Goal: Task Accomplishment & Management: Complete application form

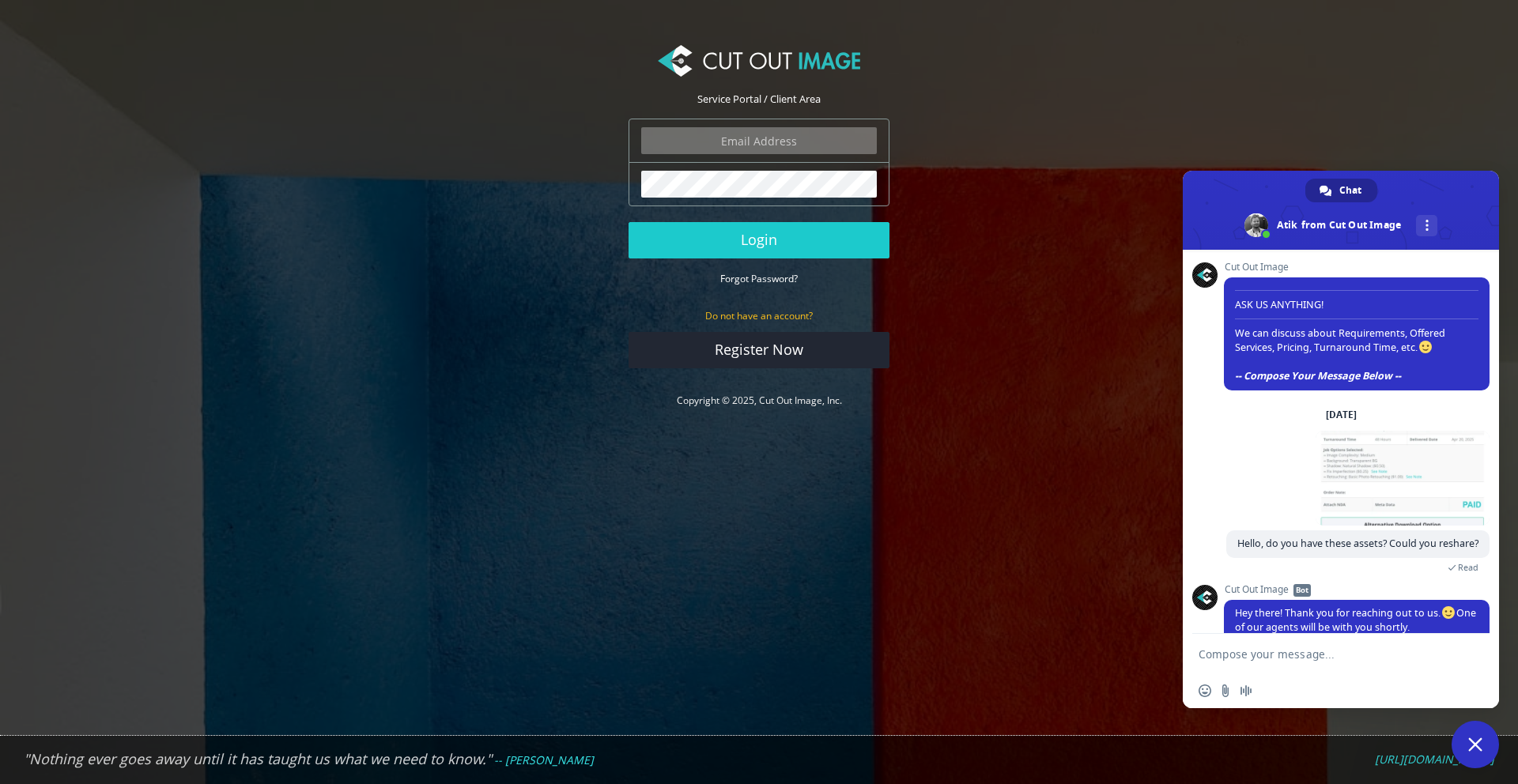
scroll to position [370, 0]
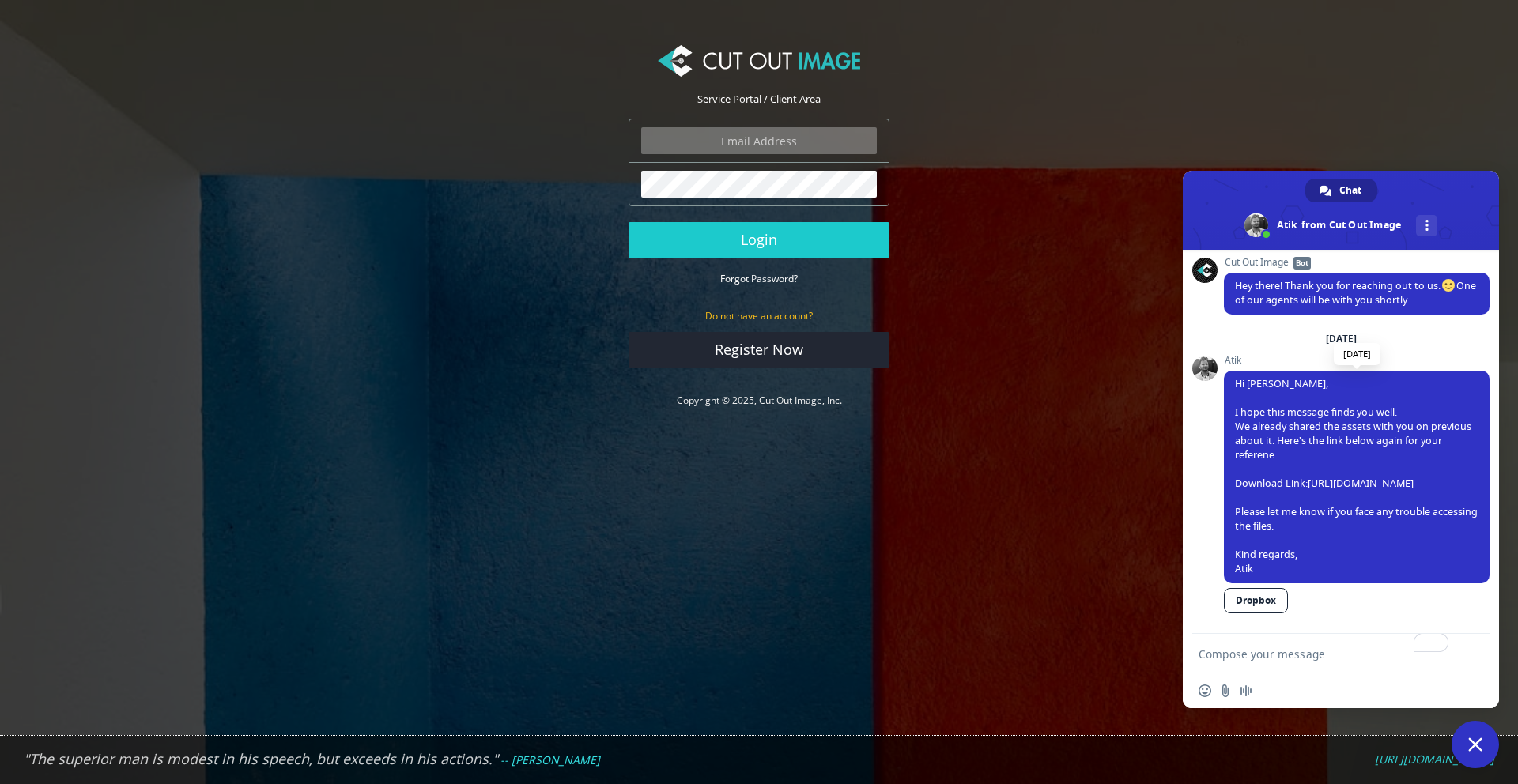
type input "dbollinger@paulmueller.com"
click at [1337, 482] on link "[URL][DOMAIN_NAME]" at bounding box center [1360, 484] width 106 height 13
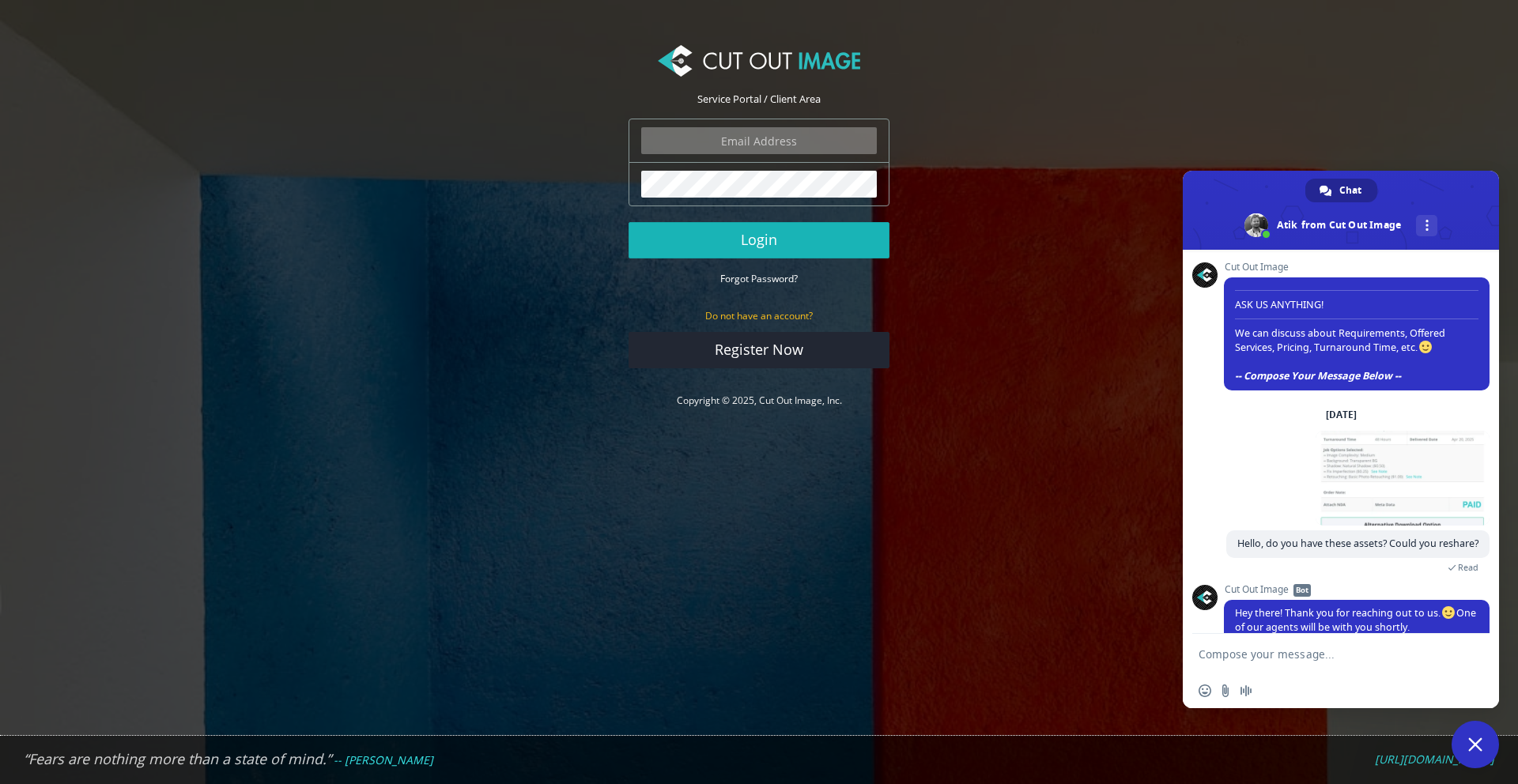
scroll to position [370, 0]
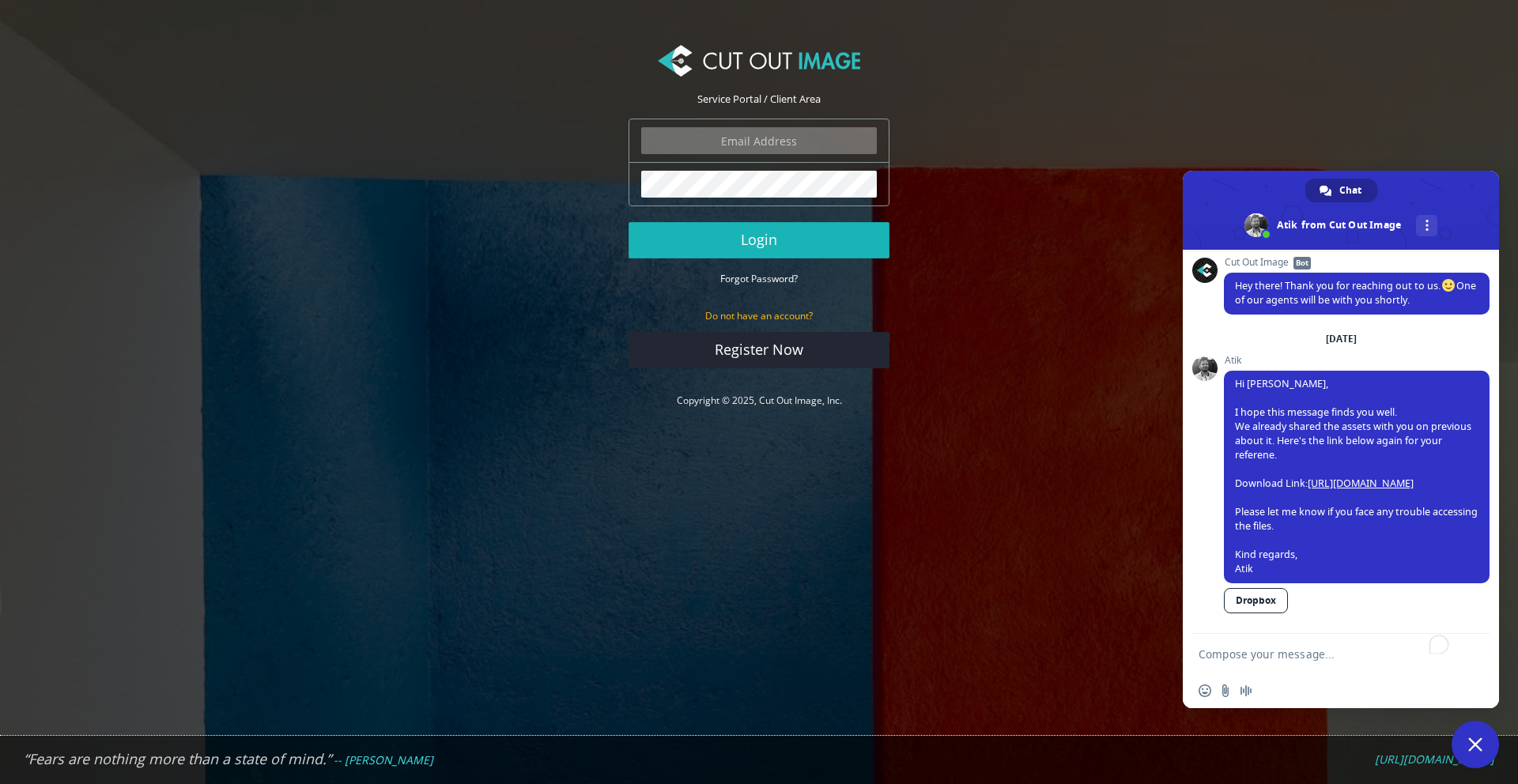
type input "dbollinger@paulmueller.com"
click at [795, 253] on button "Login" at bounding box center [759, 240] width 260 height 36
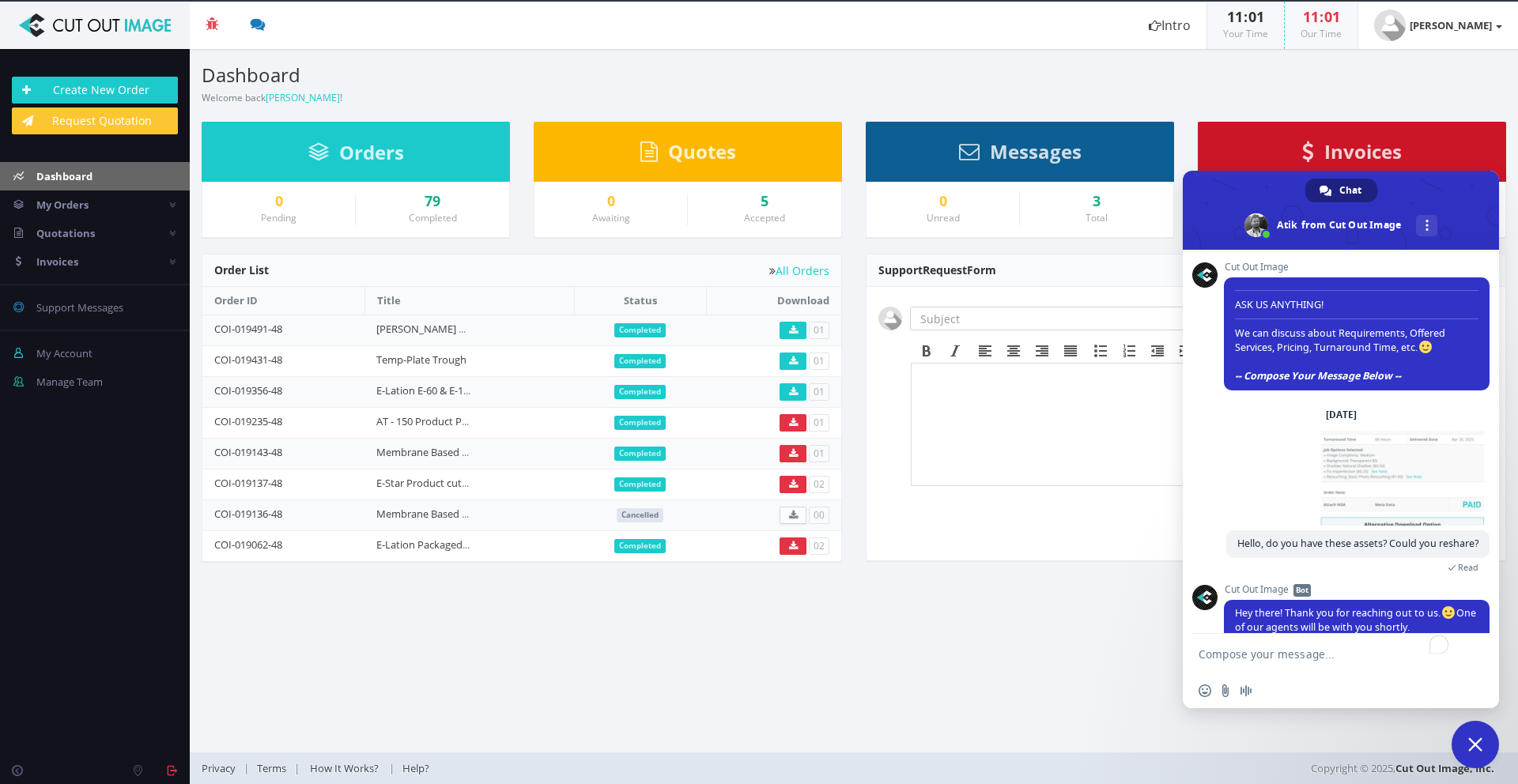
scroll to position [370, 0]
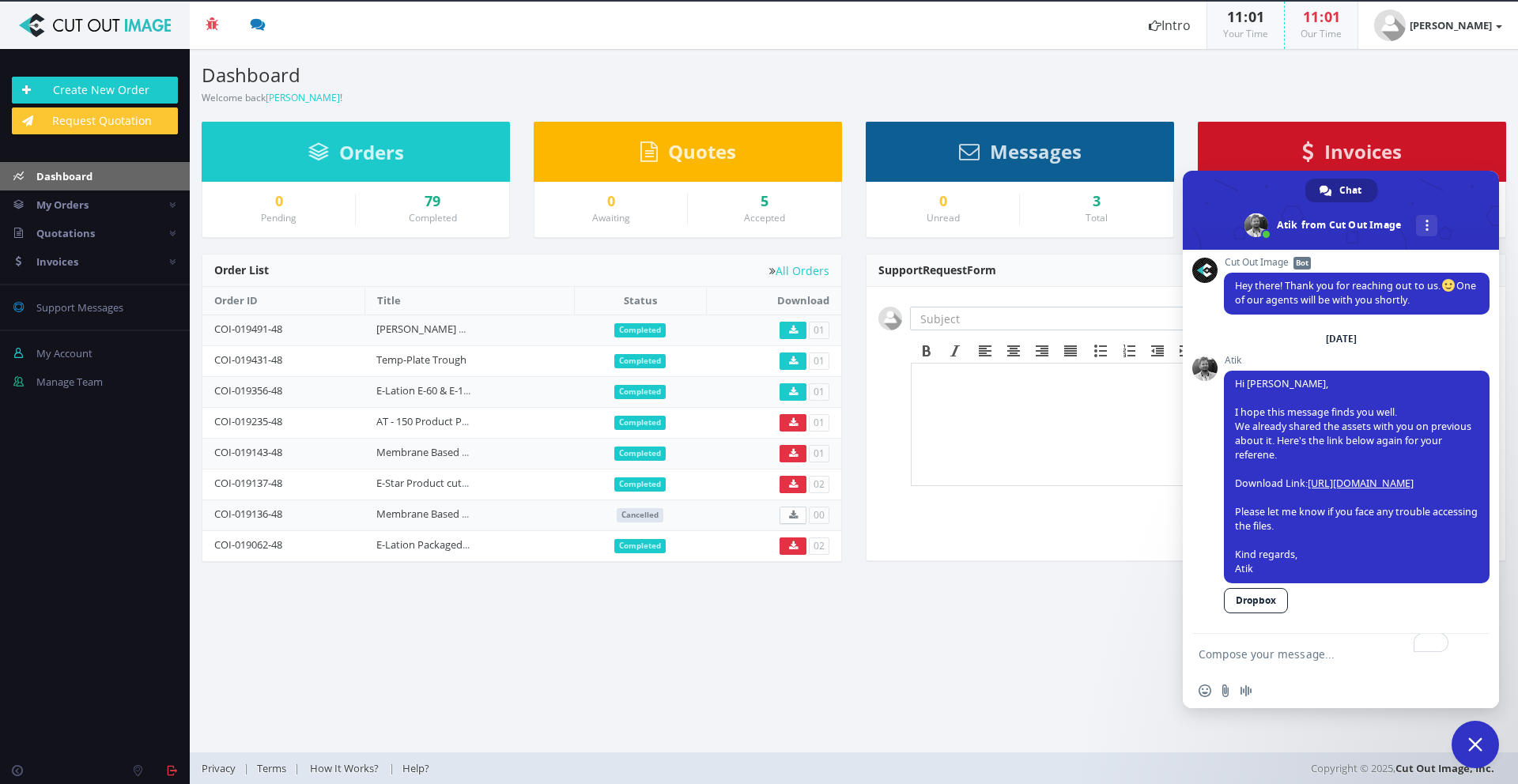
click at [653, 57] on div "Dashboard Welcome back Daniel Bollinger !" at bounding box center [522, 77] width 664 height 57
click at [81, 127] on link "Request Quotation" at bounding box center [94, 121] width 166 height 27
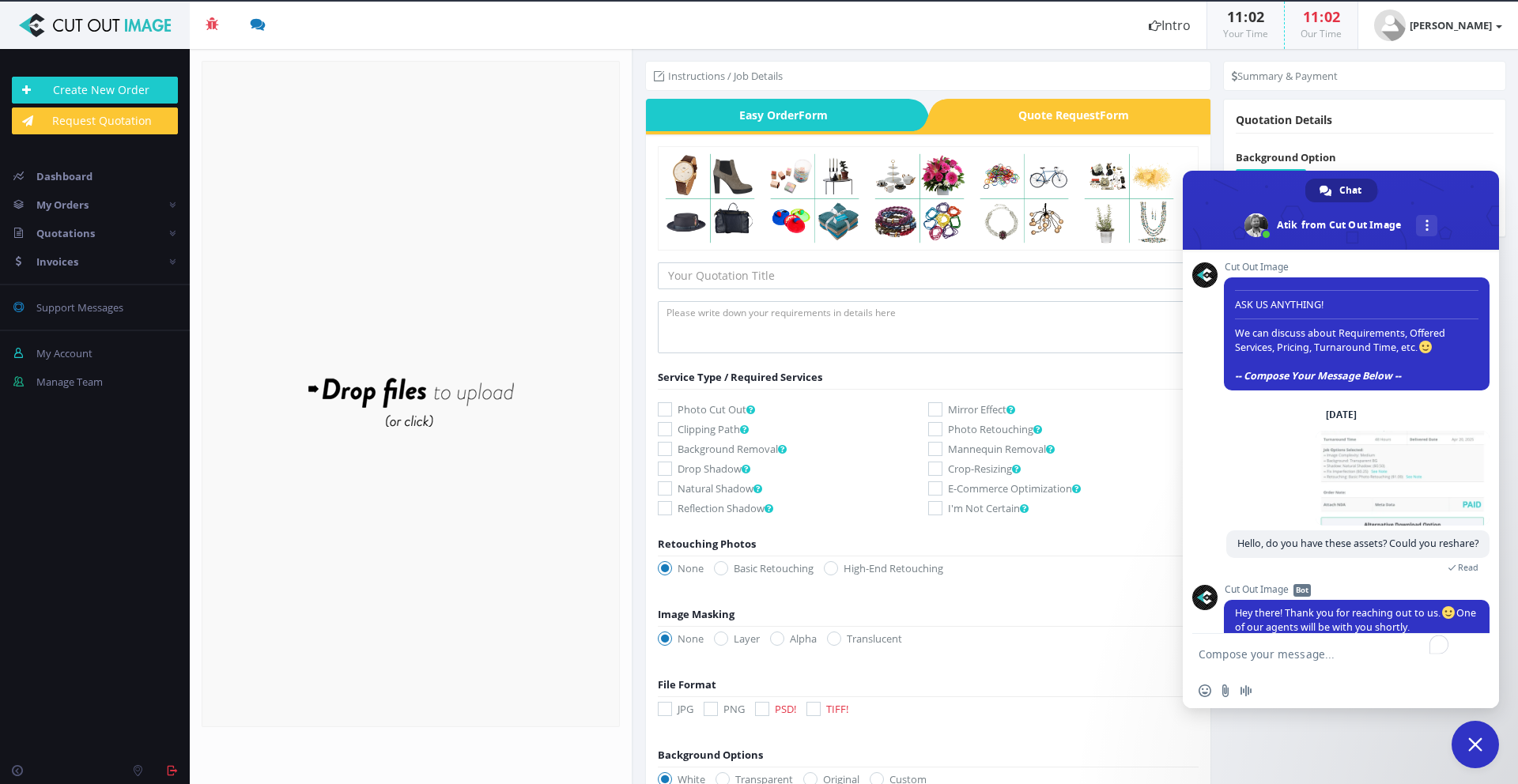
scroll to position [370, 0]
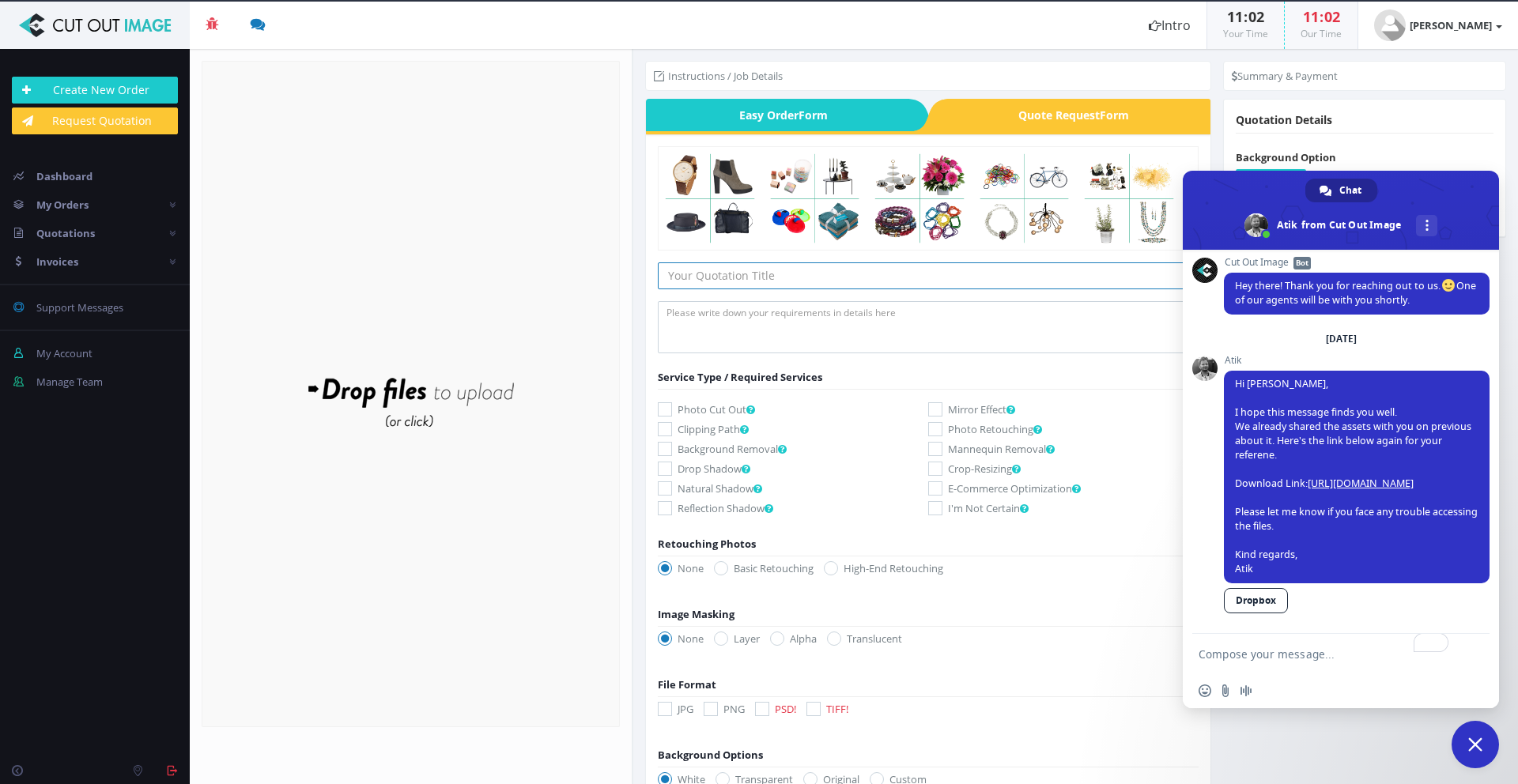
click at [723, 270] on input "text" at bounding box center [927, 276] width 541 height 27
click at [751, 327] on textarea at bounding box center [927, 327] width 541 height 52
drag, startPoint x: 730, startPoint y: 272, endPoint x: 721, endPoint y: 272, distance: 9.0
click at [721, 272] on input "Accu-Therm PHE Cutouts AT-55" at bounding box center [927, 276] width 541 height 27
click at [726, 272] on input "Accu-Therm PHE Cutouts AT-55" at bounding box center [927, 276] width 541 height 27
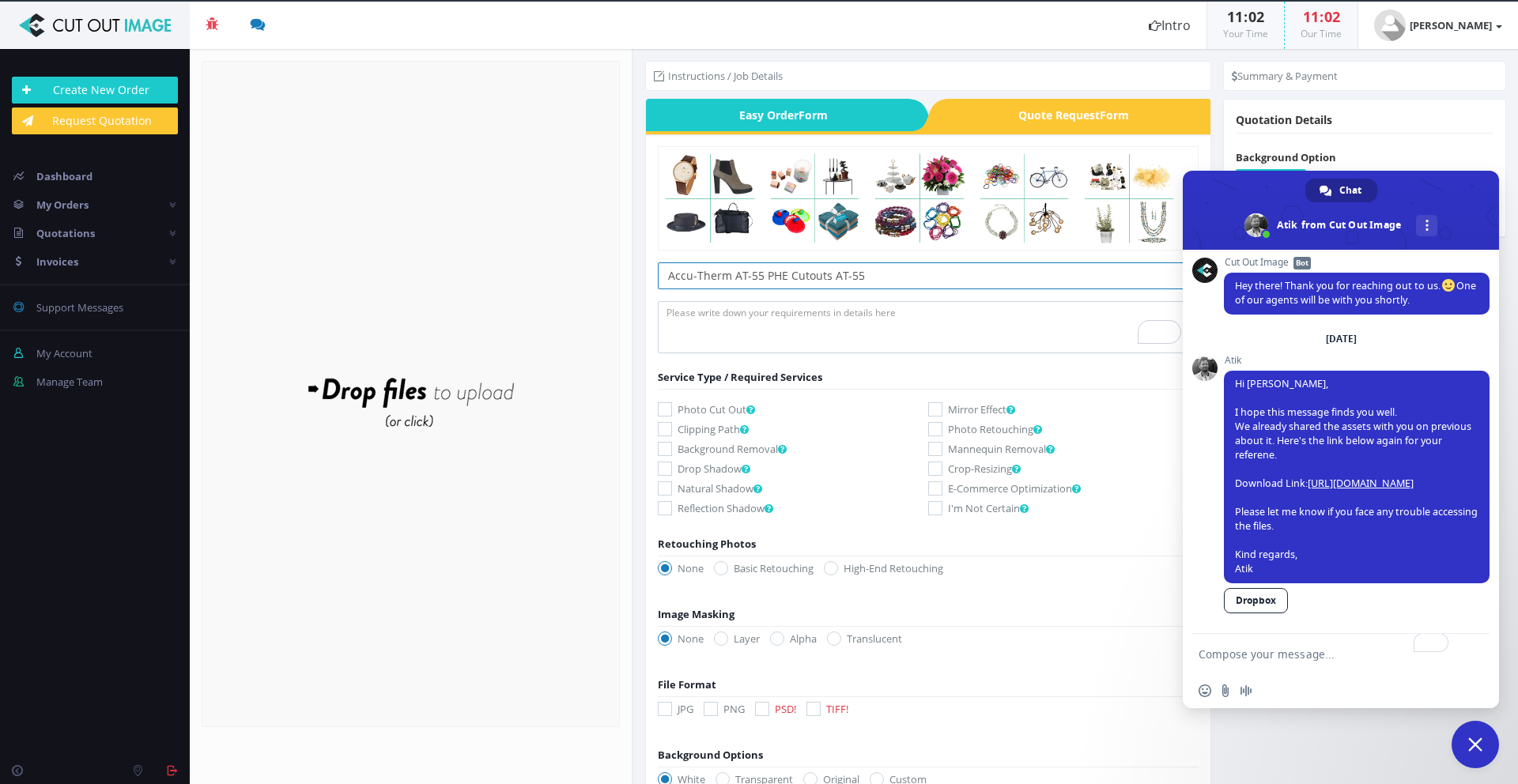
drag, startPoint x: 863, startPoint y: 274, endPoint x: 832, endPoint y: 279, distance: 31.4
click at [832, 279] on input "Accu-Therm AT-55 PHE Cutouts AT-55" at bounding box center [927, 276] width 541 height 27
type input "Accu-Therm AT-55 PHE Cutouts Request"
click at [814, 305] on textarea "To enrich screen reader interactions, please activate Accessibility in Grammarl…" at bounding box center [927, 327] width 541 height 52
type textarea "- PNG & PSD - Clean high quality cutouts"
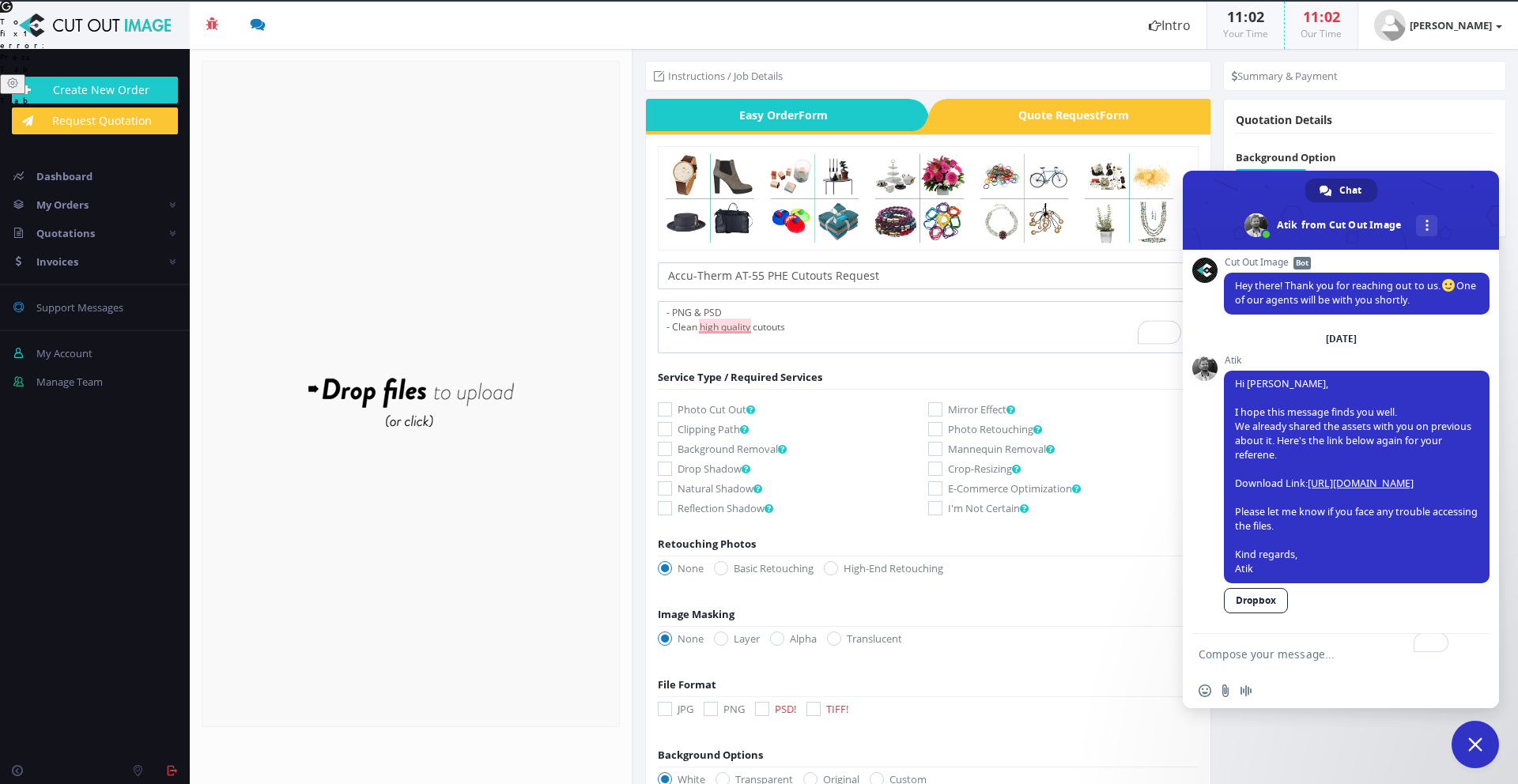
click at [662, 422] on icon at bounding box center [664, 428] width 14 height 14
click at [662, 424] on input "Clipping Path" at bounding box center [667, 429] width 10 height 10
checkbox input "true"
click at [663, 444] on icon at bounding box center [664, 448] width 14 height 14
click at [663, 444] on input "Background Removal" at bounding box center [667, 449] width 10 height 10
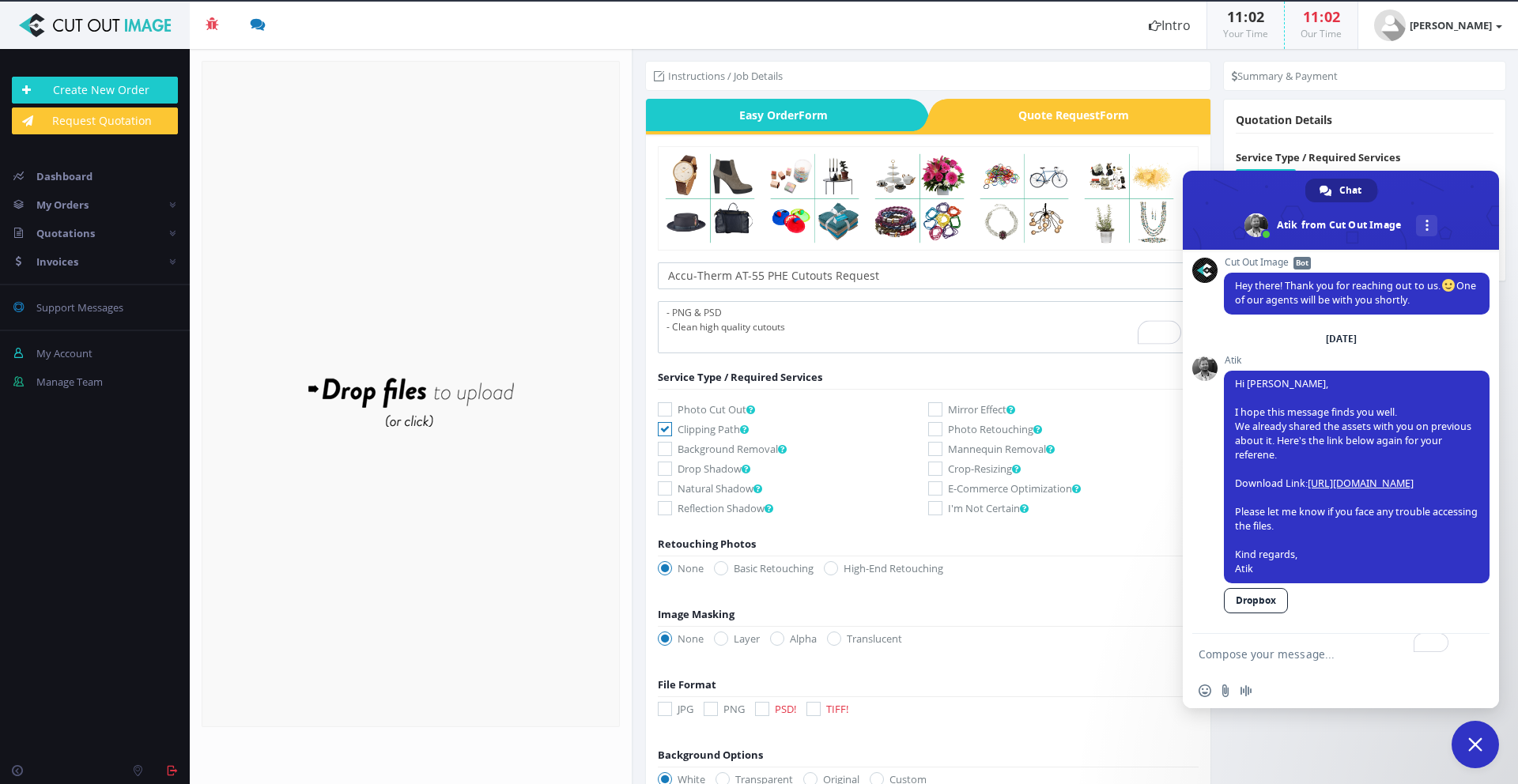
checkbox input "true"
click at [726, 565] on icon at bounding box center [720, 567] width 14 height 14
click at [726, 565] on input "Basic Retouching" at bounding box center [722, 568] width 10 height 10
radio input "true"
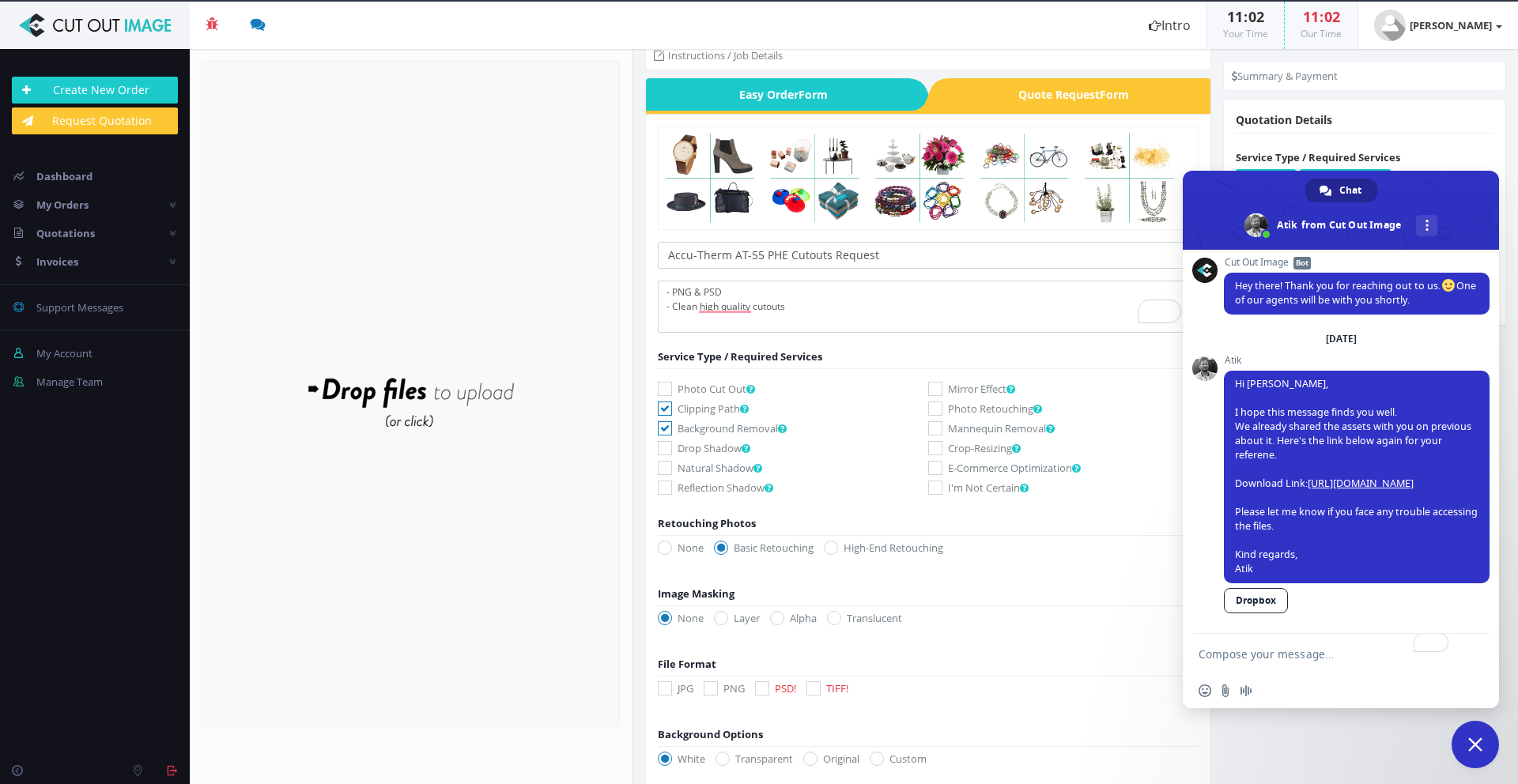
click at [934, 445] on icon at bounding box center [935, 447] width 14 height 14
click at [934, 445] on input "Crop-Resizing" at bounding box center [937, 448] width 10 height 10
checkbox input "true"
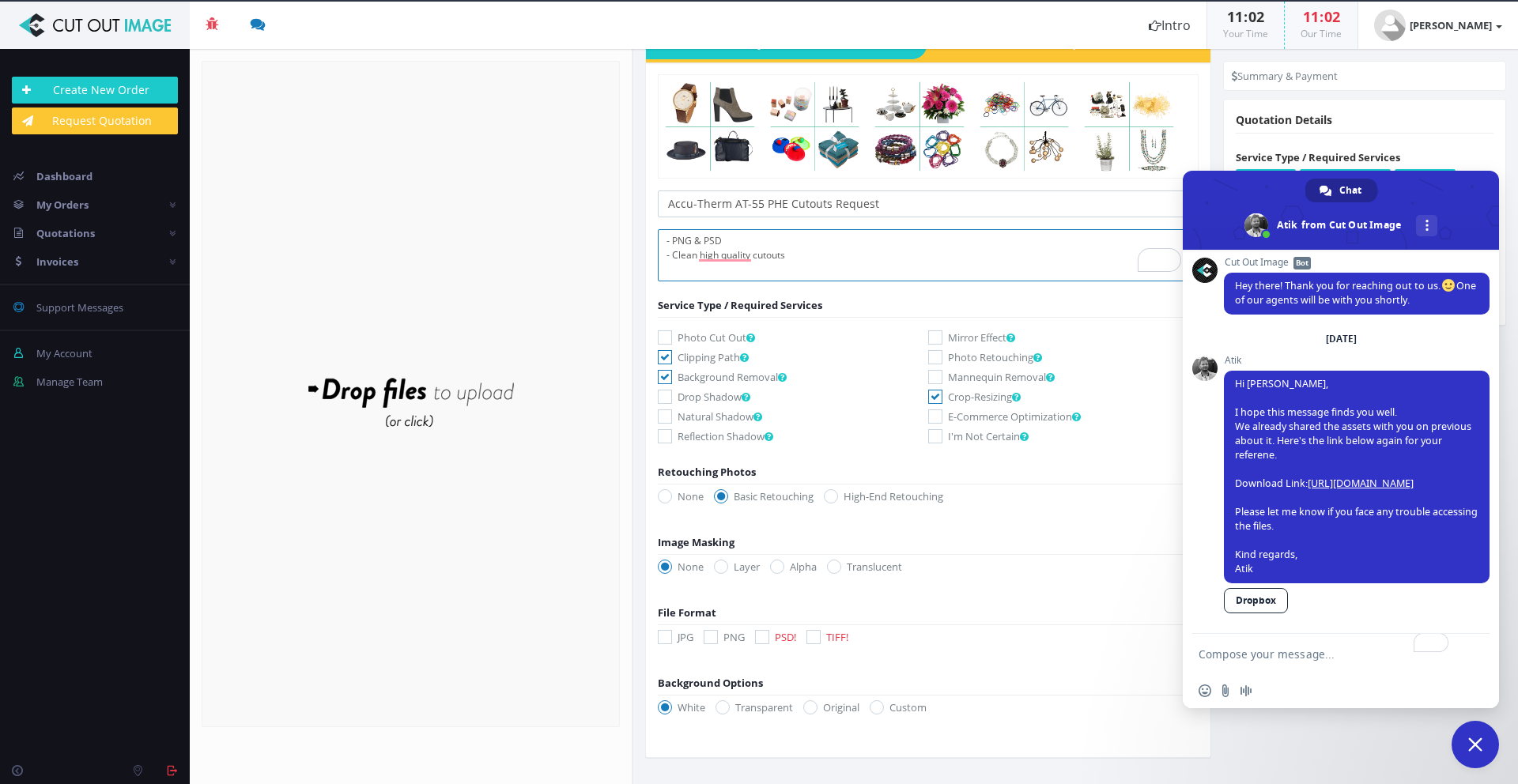
click at [801, 252] on textarea "- PNG & PSD - Clean high quality cutouts" at bounding box center [927, 255] width 541 height 52
type textarea "- PNG & PSD - Clean high quality cutouts - Resizing"
click at [713, 639] on icon at bounding box center [710, 636] width 14 height 14
click at [713, 639] on input "PNG" at bounding box center [713, 637] width 10 height 10
checkbox input "true"
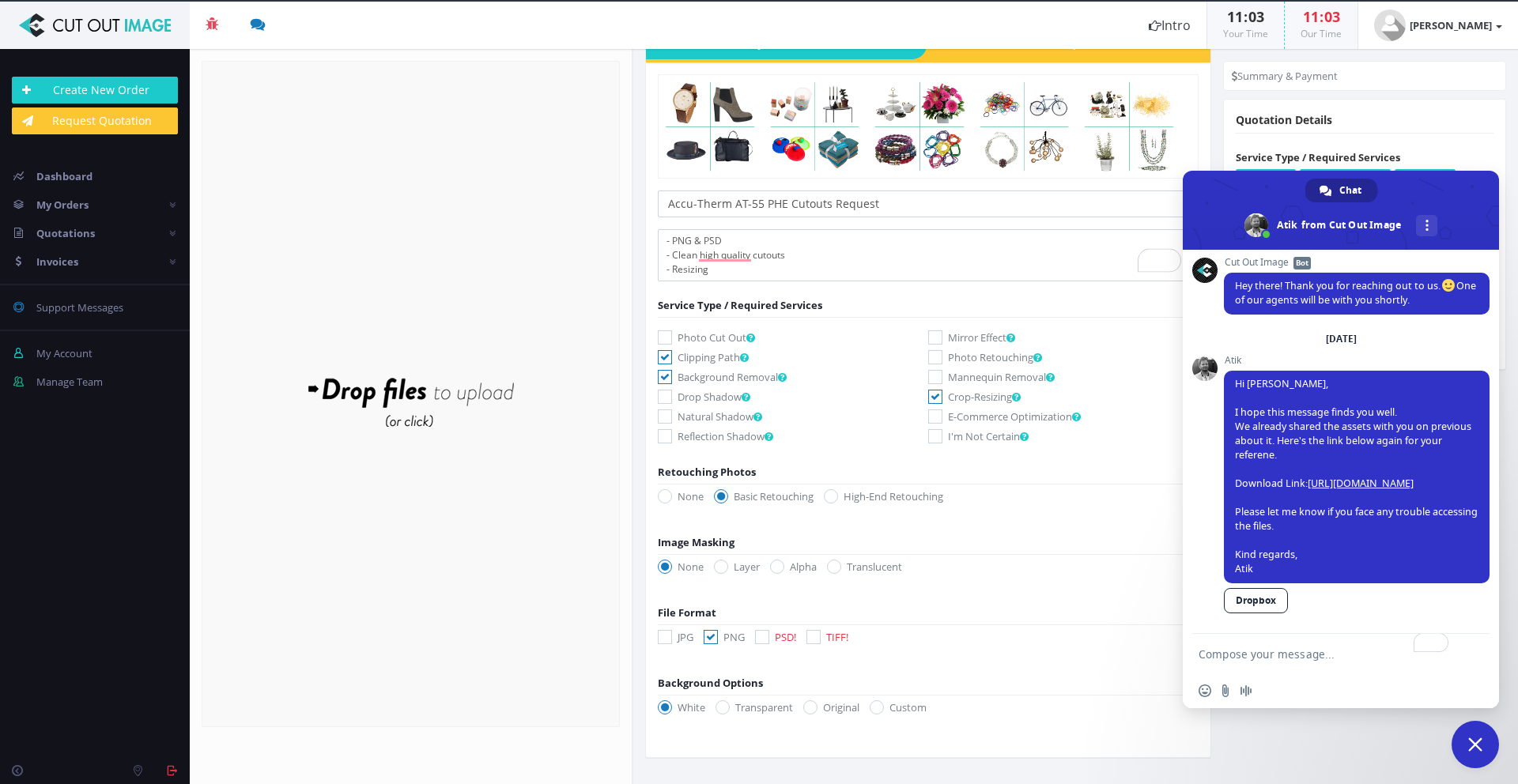
click at [773, 637] on label "PSD!" at bounding box center [775, 637] width 41 height 16
click at [769, 637] on input "PSD!" at bounding box center [763, 637] width 10 height 10
checkbox input "true"
click at [725, 705] on icon at bounding box center [722, 707] width 14 height 14
click at [725, 705] on input "Transparent" at bounding box center [724, 708] width 10 height 10
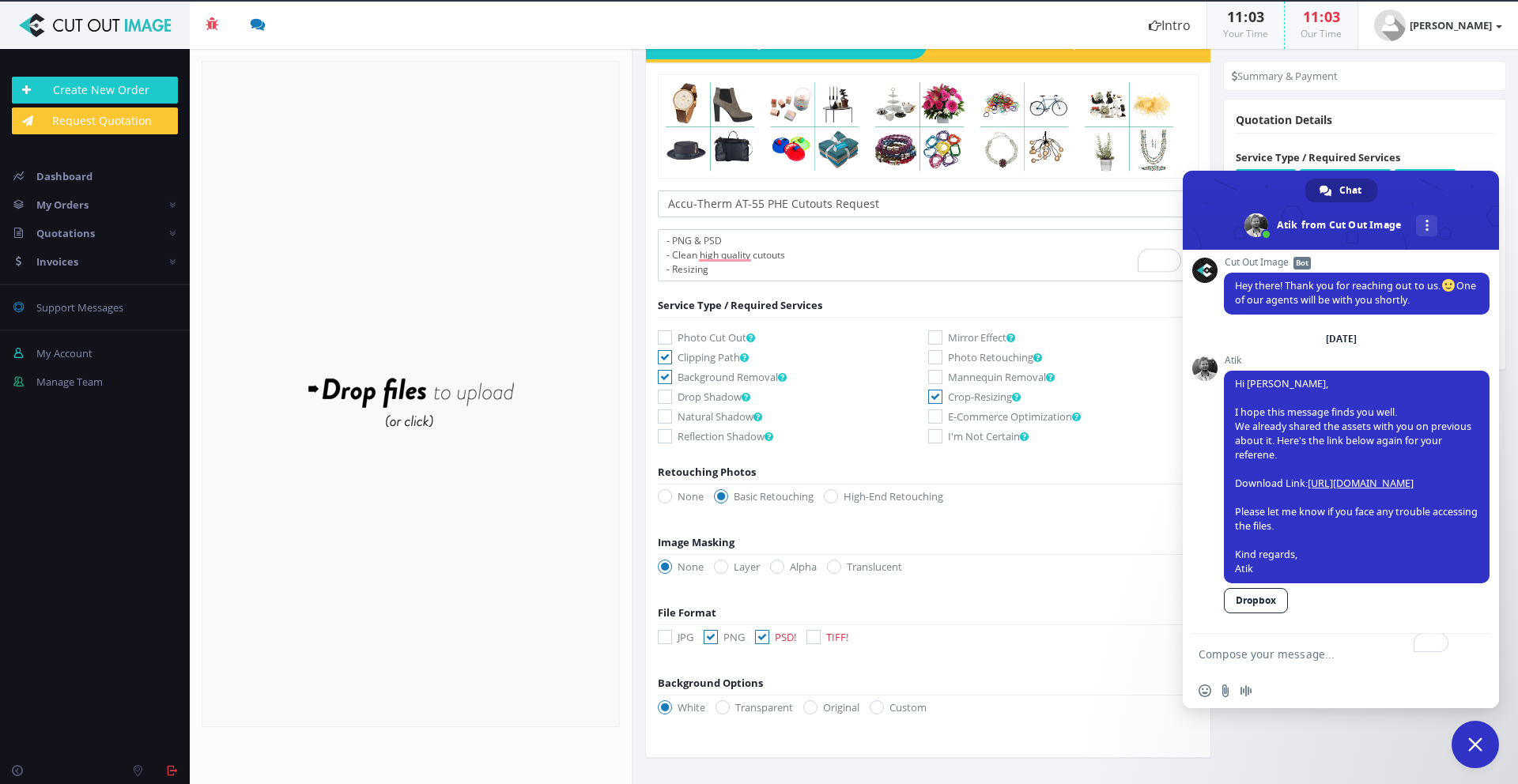
radio input "true"
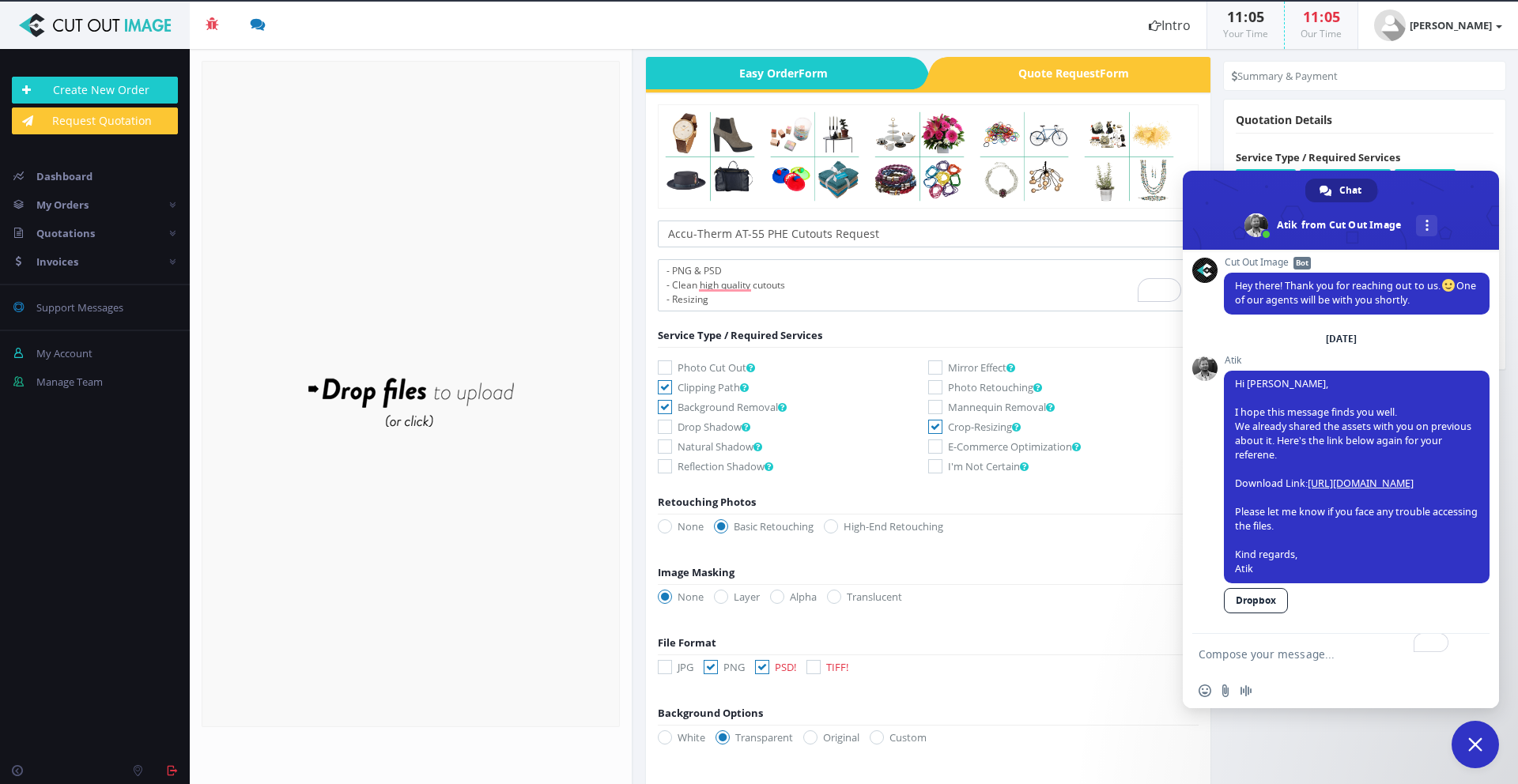
click at [940, 382] on label "Photo Retouching" at bounding box center [1063, 387] width 270 height 16
click at [940, 382] on input "Photo Retouching" at bounding box center [937, 387] width 10 height 10
checkbox input "true"
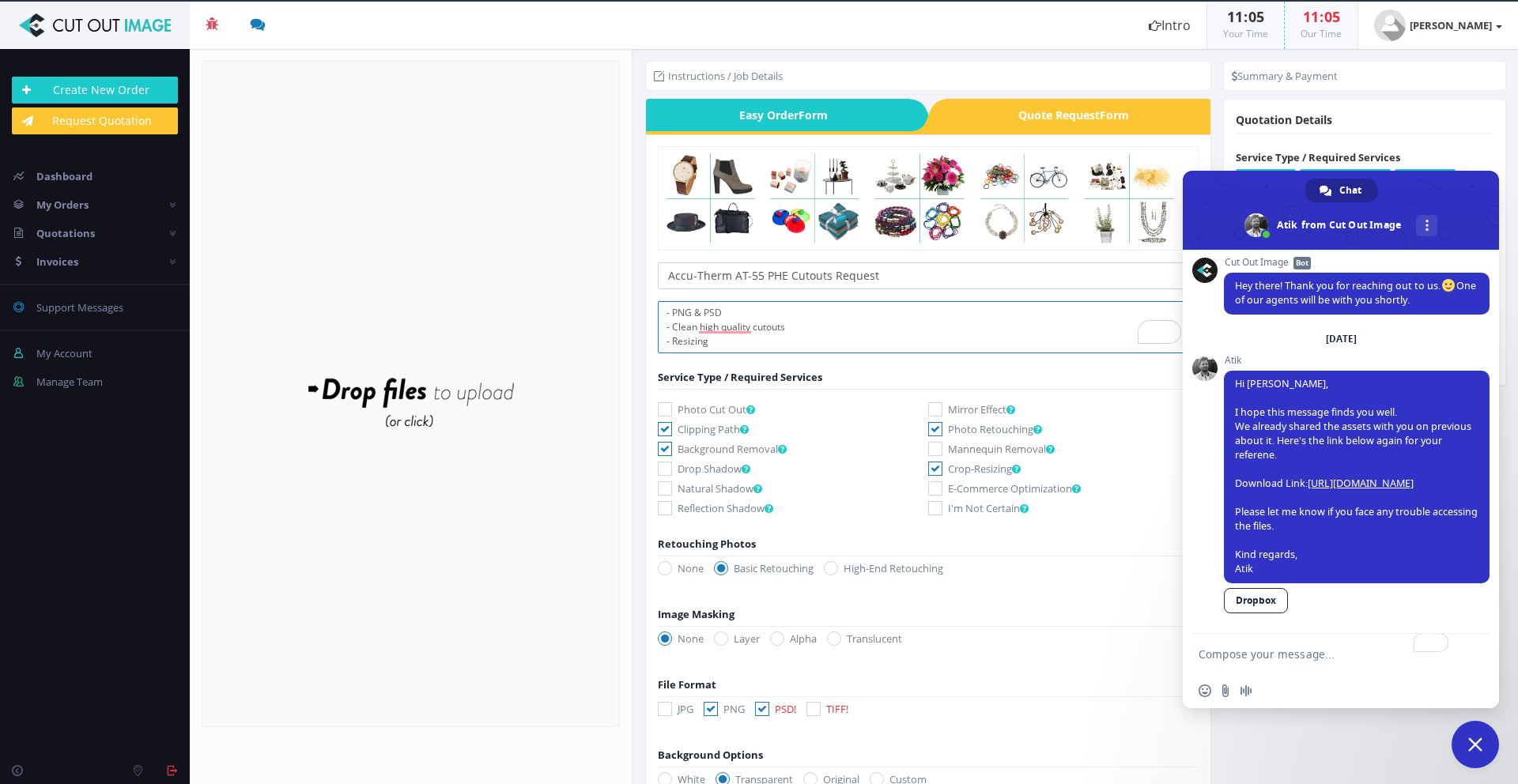
click at [729, 346] on textarea "- PNG & PSD - Clean high quality cutouts - Resizing" at bounding box center [927, 327] width 541 height 52
click at [426, 404] on div "Drop files here to upload" at bounding box center [410, 394] width 339 height 97
click at [764, 342] on textarea "- PNG & PSD - Clean high quality cutouts - Resizing - Lighting/Color" at bounding box center [927, 327] width 541 height 52
click at [739, 329] on textarea "- PNG & PSD - Clean high quality cutouts - Resizing - Lighting/Color" at bounding box center [927, 327] width 541 height 52
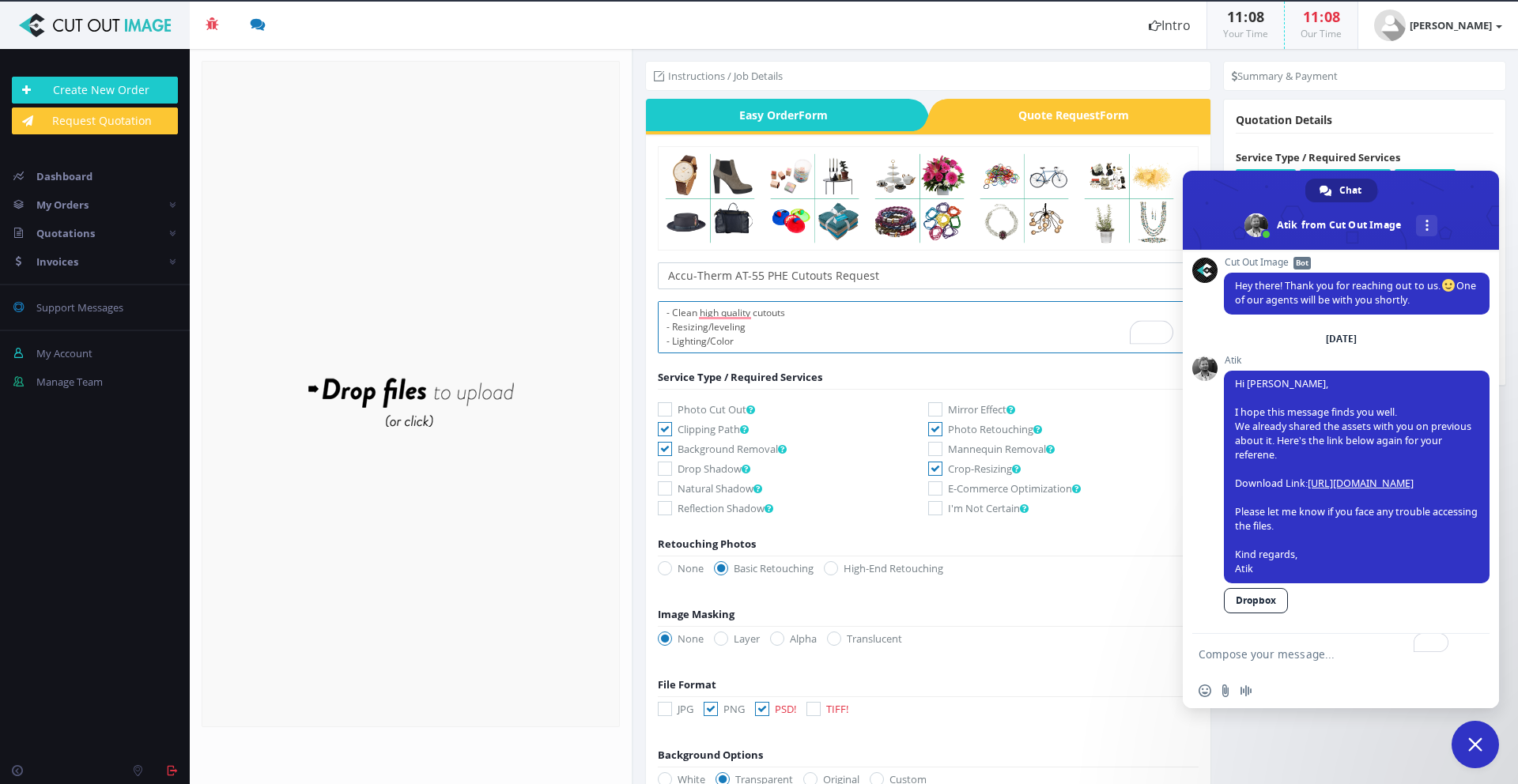
click at [791, 344] on textarea "- PNG & PSD - Clean high quality cutouts - Resizing/leveling - Lighting/Color" at bounding box center [927, 327] width 541 height 52
click at [400, 306] on form "Drop files here to upload" at bounding box center [410, 394] width 418 height 666
click at [448, 352] on form "Drop files here to upload 36.3 MB 2508 - 2508201233B - AT-55 - Digital 1.jpg Ch…" at bounding box center [410, 433] width 418 height 666
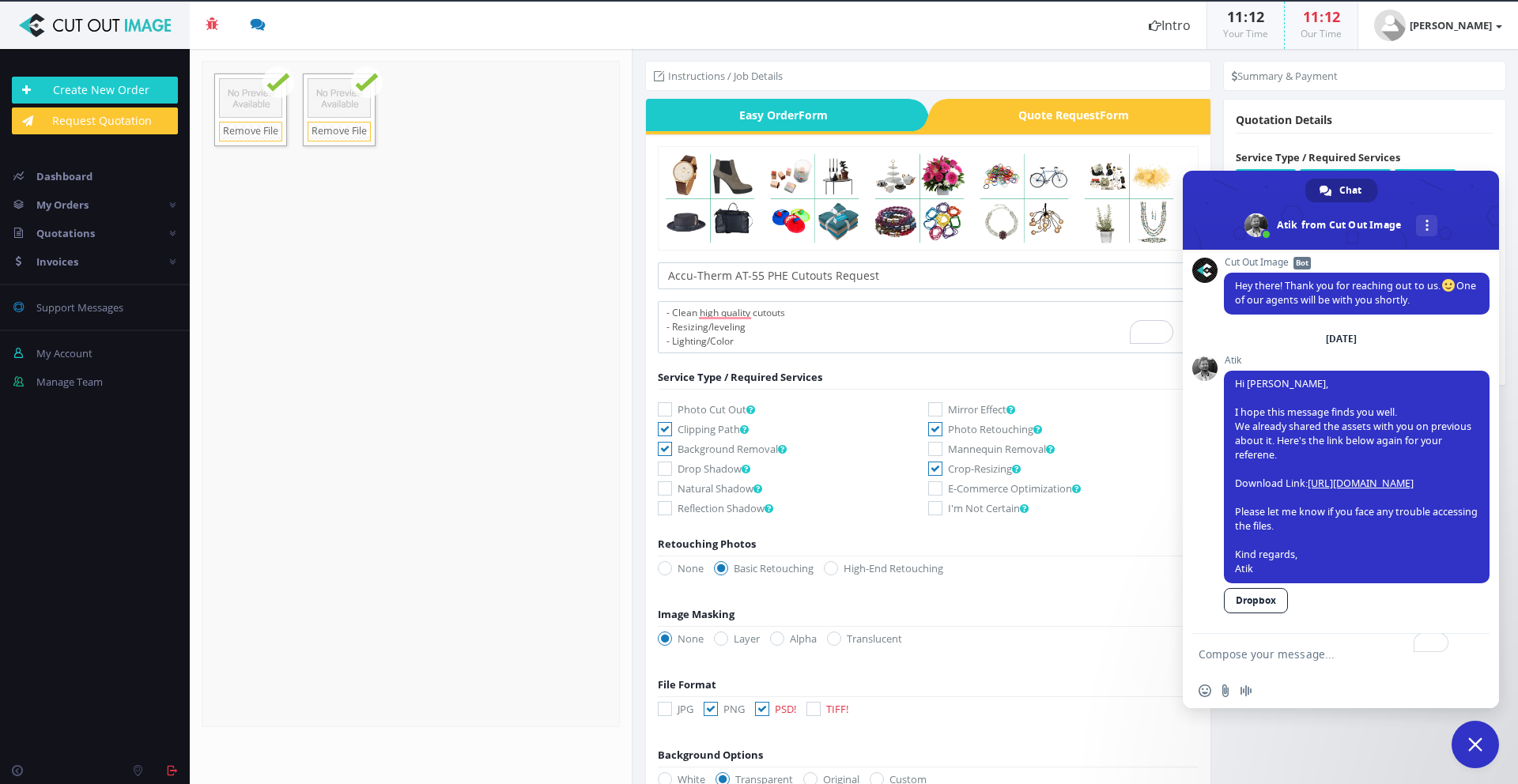
click at [338, 329] on form "Drop files here to upload 36.3 MB 2508 - 2508201233B - AT-55 - Digital 1.jpg Ch…" at bounding box center [410, 394] width 418 height 666
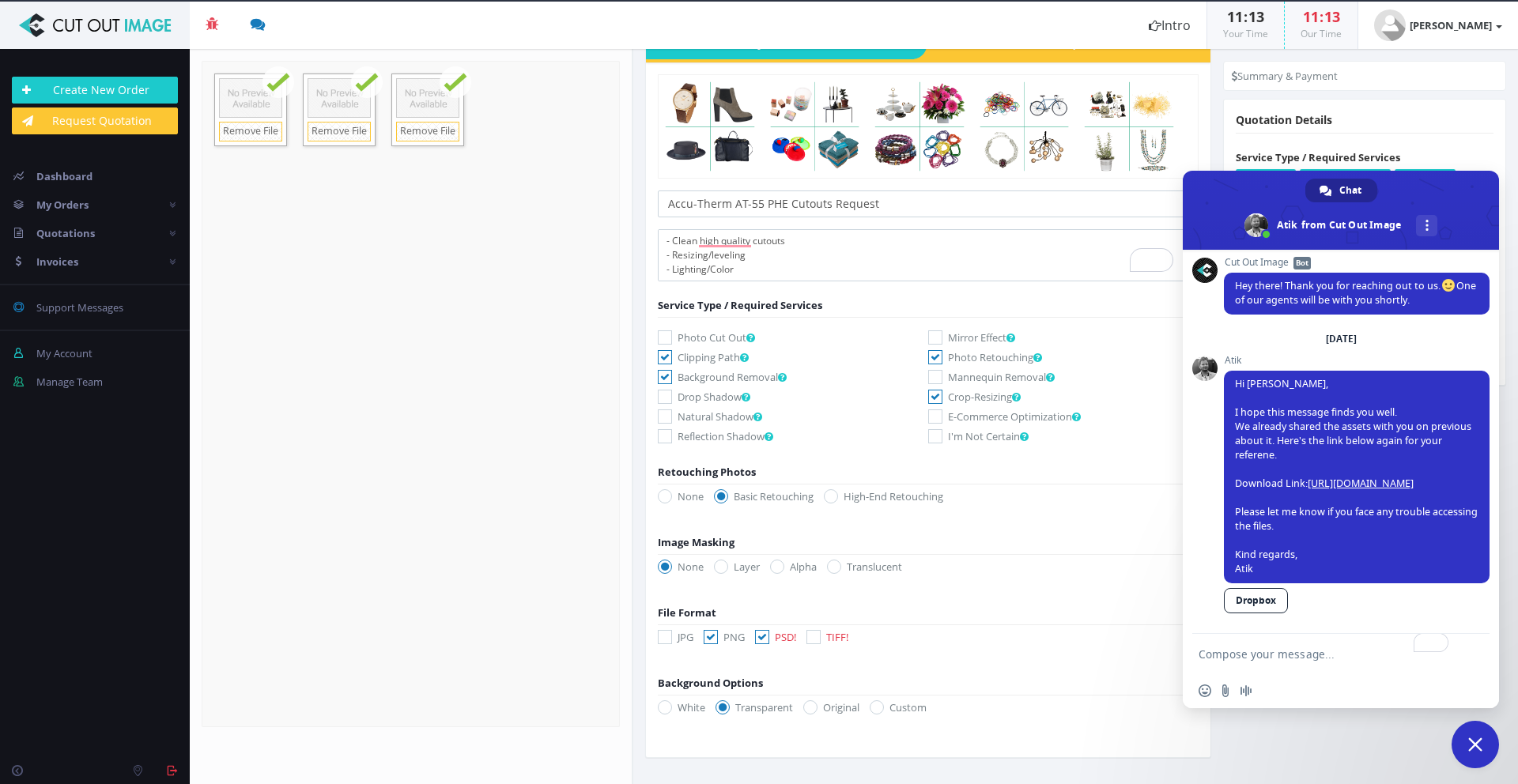
scroll to position [0, 0]
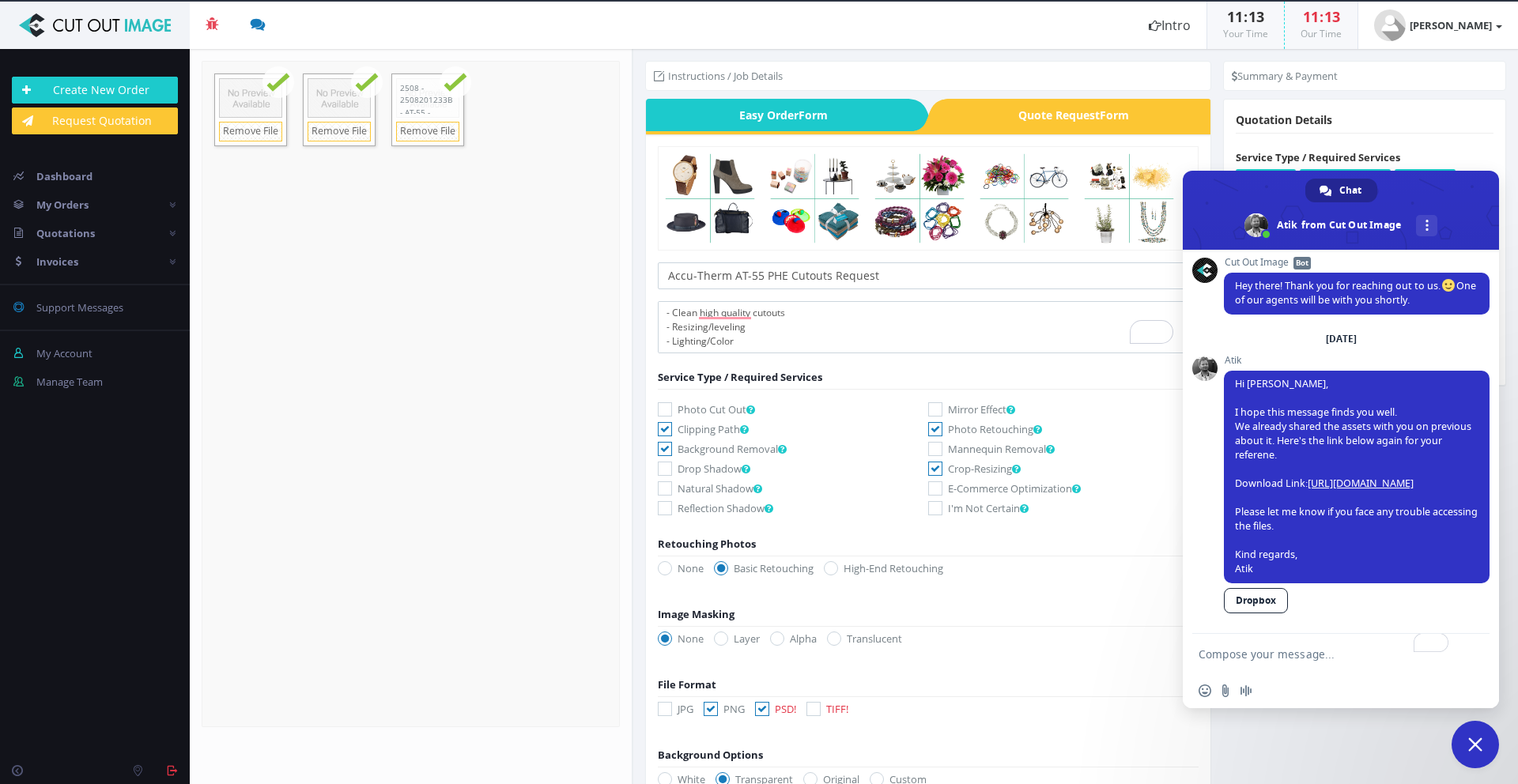
click at [433, 101] on div at bounding box center [427, 96] width 72 height 44
click at [347, 106] on div at bounding box center [339, 96] width 72 height 44
click at [250, 131] on link "Remove File" at bounding box center [251, 132] width 63 height 20
click at [325, 99] on div at bounding box center [339, 96] width 72 height 44
click at [355, 138] on link "Remove File" at bounding box center [339, 132] width 63 height 20
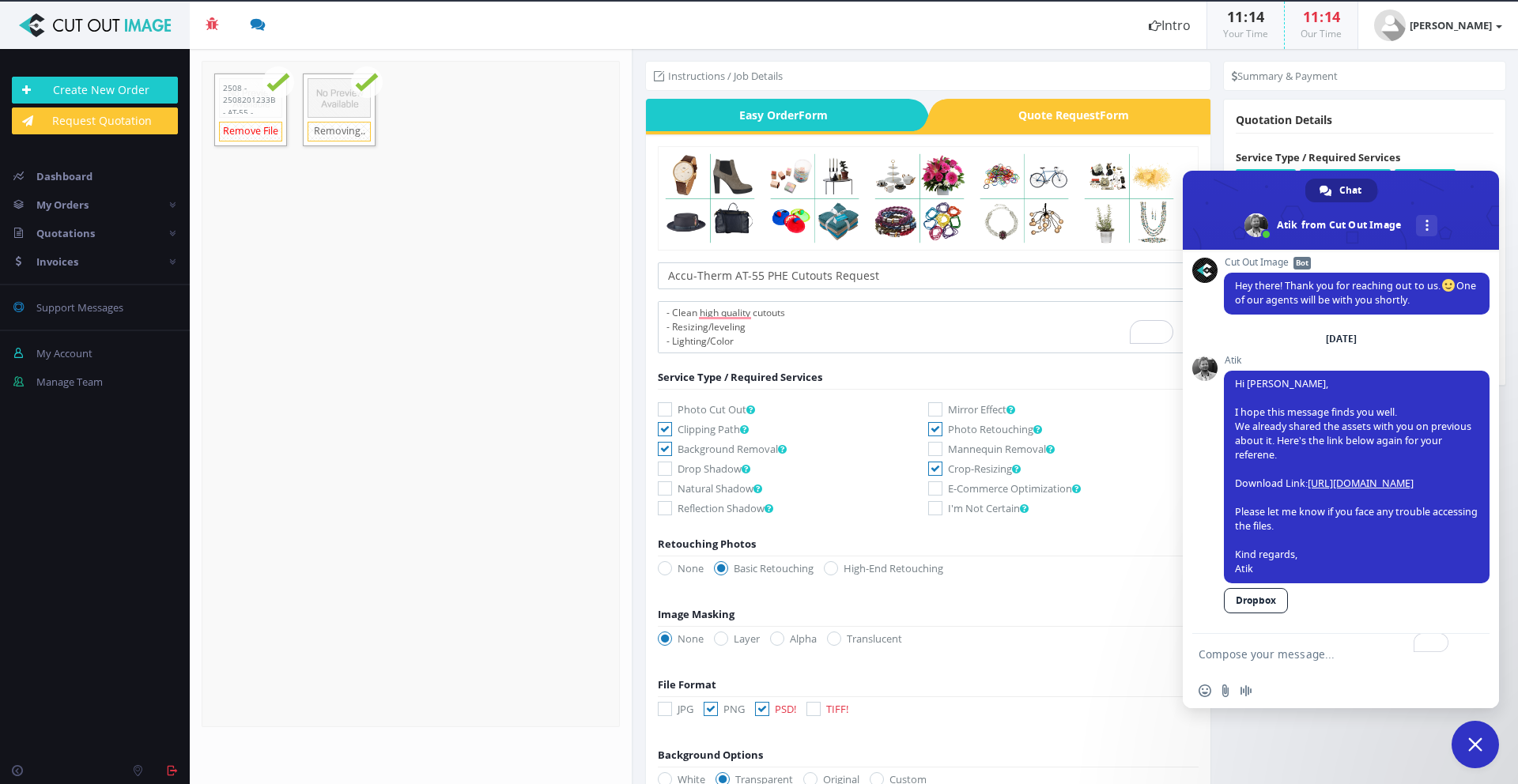
click at [259, 131] on link "Remove File" at bounding box center [251, 132] width 63 height 20
click at [330, 144] on form "Drop files here to upload" at bounding box center [410, 394] width 418 height 666
click at [353, 226] on form "Drop files here to upload 35.2 MB 2508 - 2508201233B - AT-55 - Digital 13.jpg C…" at bounding box center [410, 433] width 418 height 666
click at [1034, 113] on span "Quote Request Form" at bounding box center [1078, 115] width 262 height 32
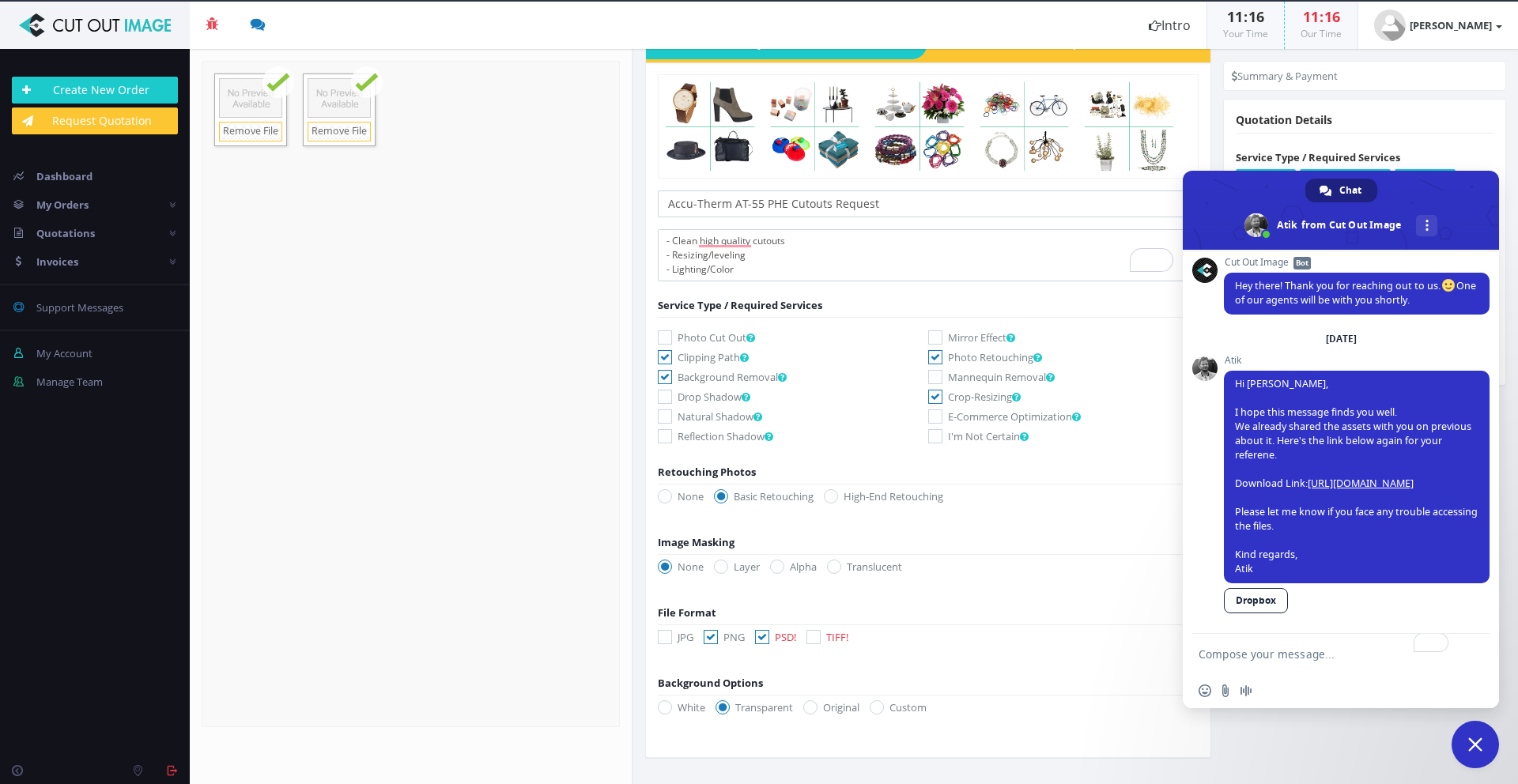
click at [1329, 183] on link "Chat" at bounding box center [1341, 190] width 72 height 24
click at [1464, 740] on span "Close chat" at bounding box center [1475, 745] width 48 height 48
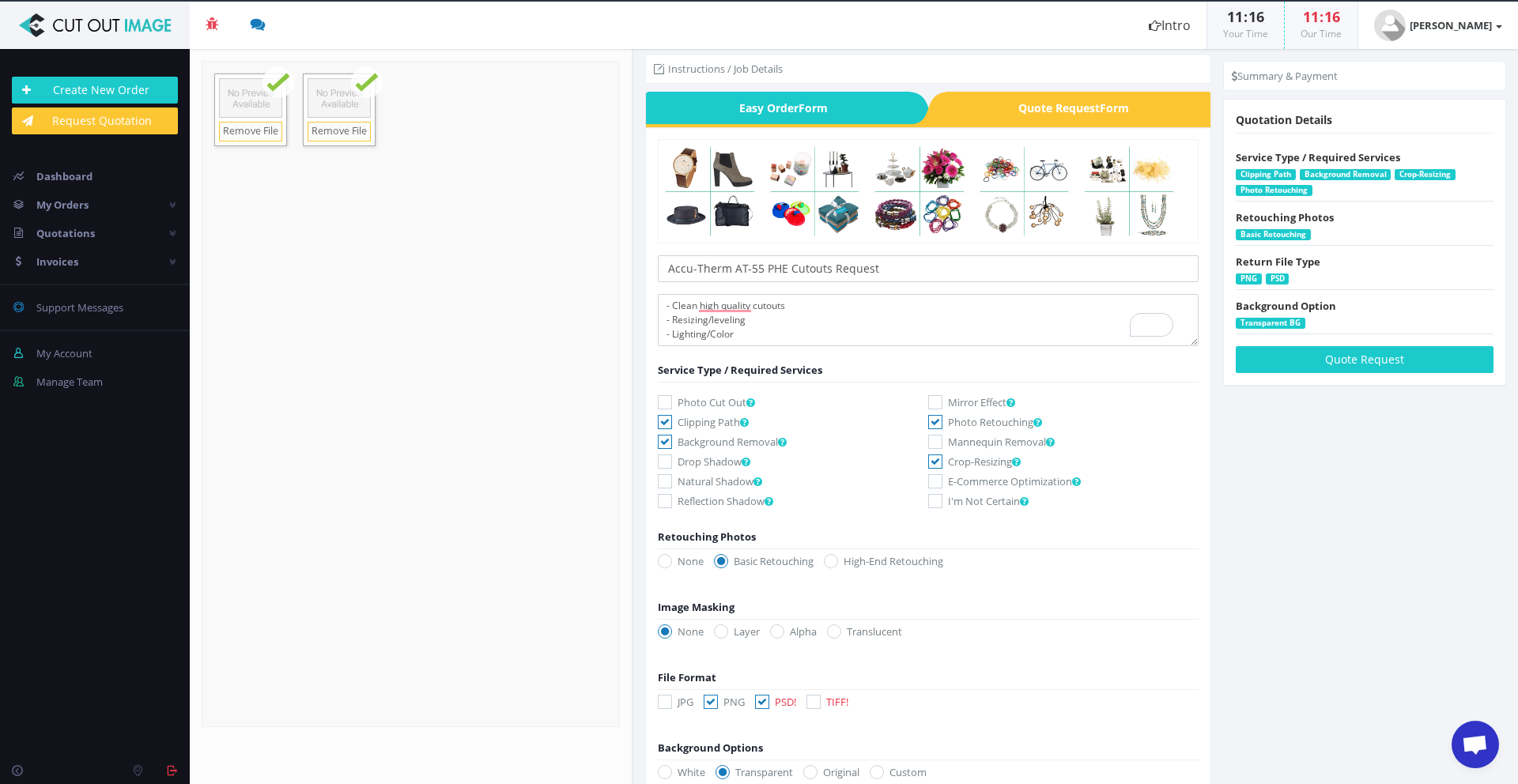
scroll to position [0, 0]
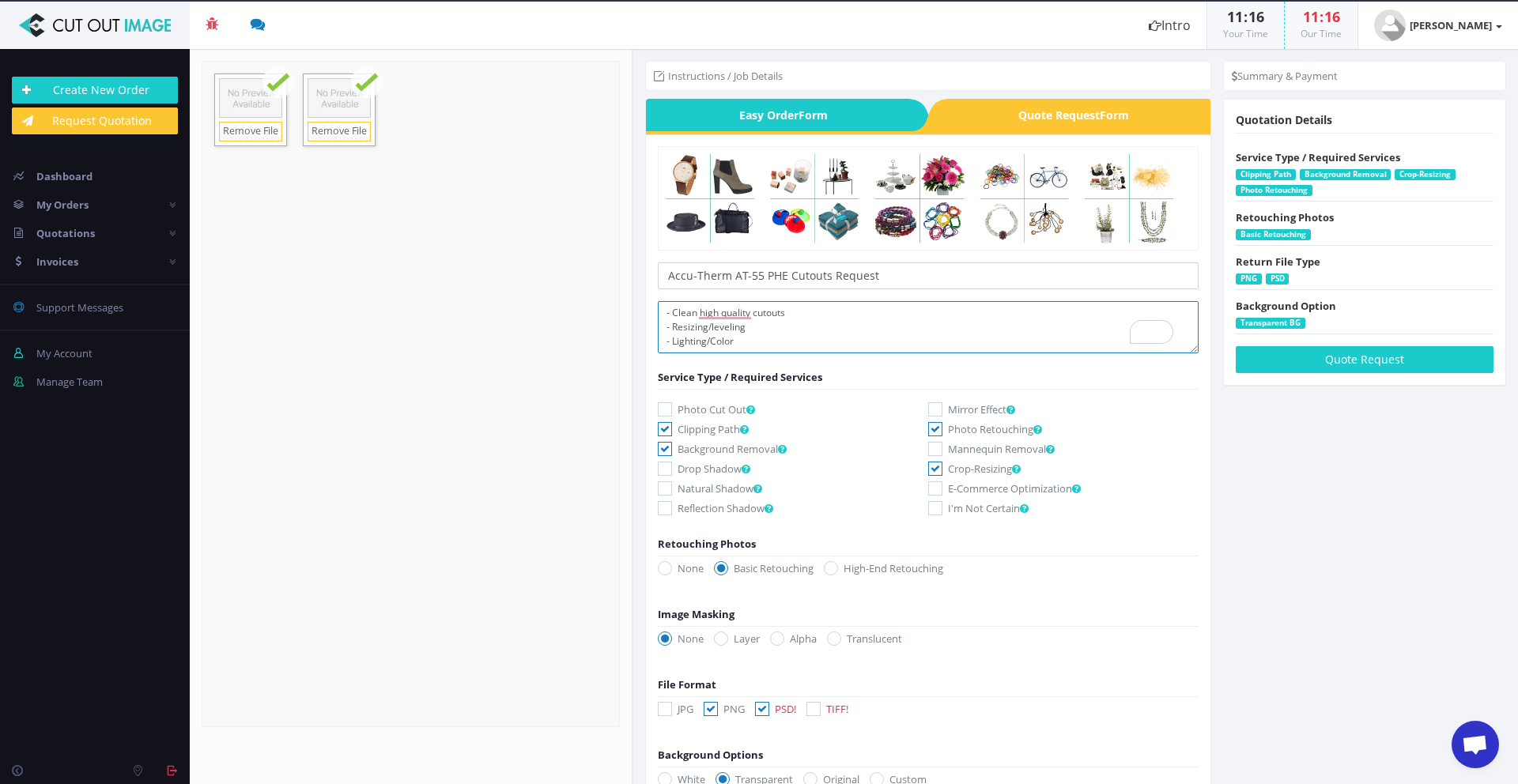
click at [792, 313] on textarea "- PNG & PSD - Clean high quality cutouts - Resizing/leveling - Lighting/Color" at bounding box center [927, 327] width 541 height 52
type textarea "- PNG & PSD - Clean high quality cutouts w psd clipping path - Resizing/levelin…"
click at [1384, 368] on button "Quote Request" at bounding box center [1364, 360] width 258 height 27
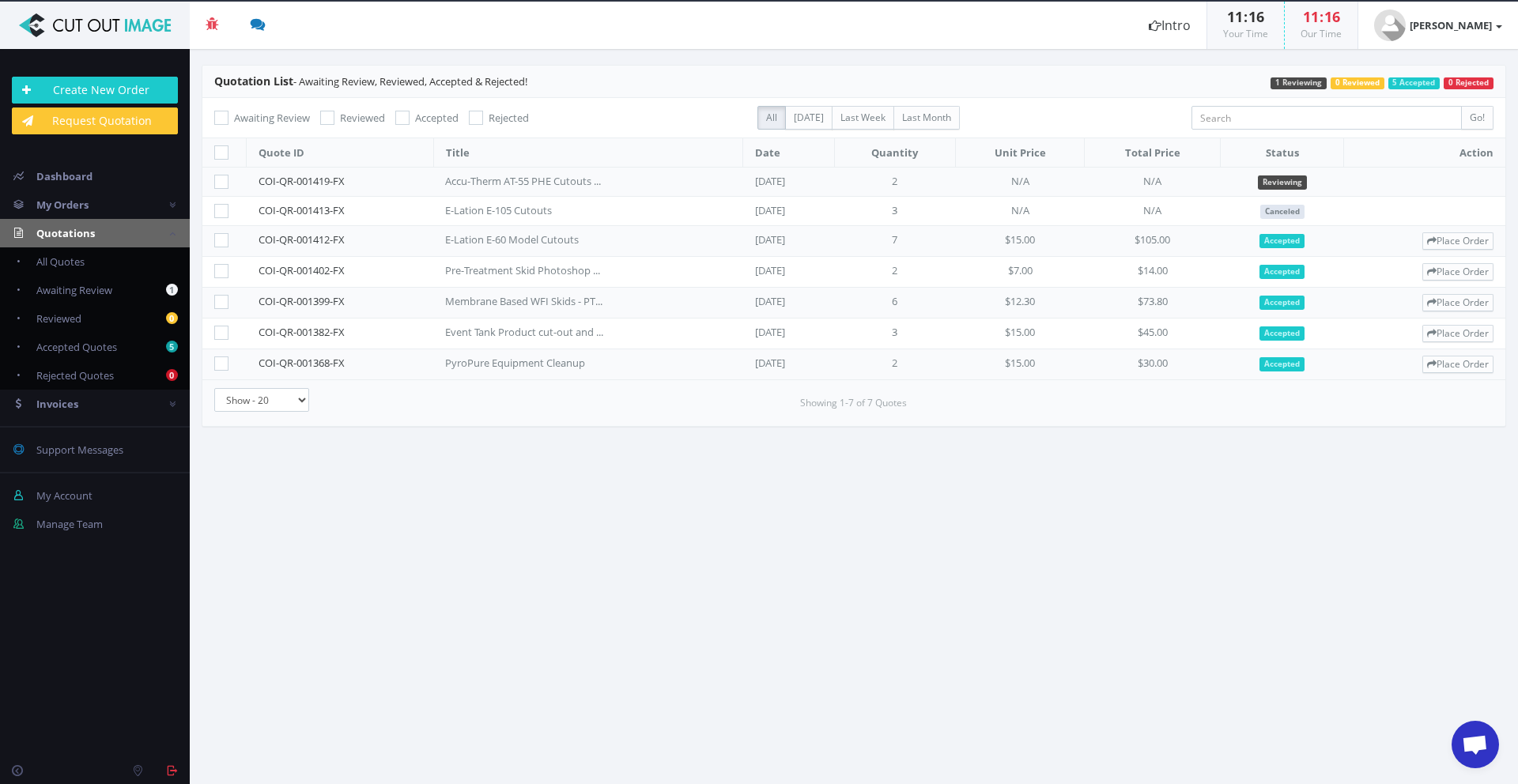
scroll to position [370, 0]
